Goal: Complete application form

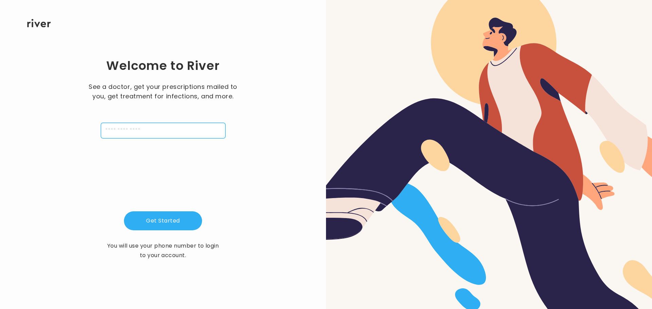
drag, startPoint x: 192, startPoint y: 134, endPoint x: 200, endPoint y: 132, distance: 7.7
click at [193, 133] on input "tel" at bounding box center [163, 131] width 125 height 16
type input "**********"
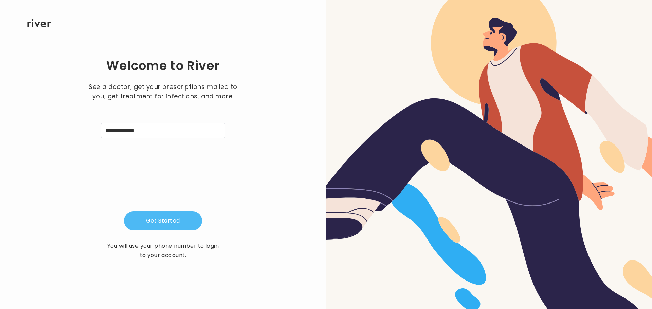
click at [168, 220] on button "Get Started" at bounding box center [163, 221] width 78 height 19
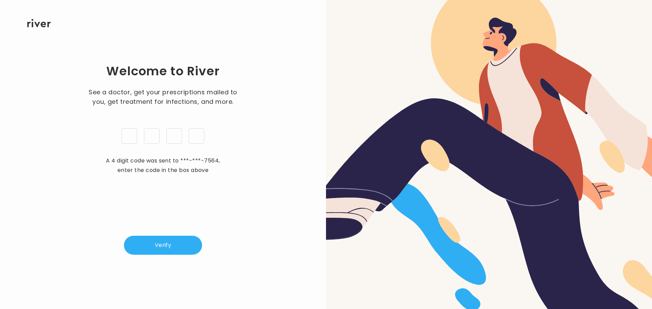
type input "*"
click at [180, 245] on button "Verify" at bounding box center [163, 245] width 78 height 19
